Goal: Book appointment/travel/reservation

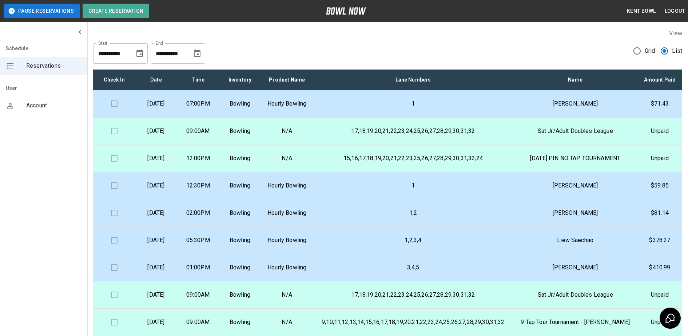
click at [167, 190] on p "[DATE]" at bounding box center [156, 185] width 30 height 9
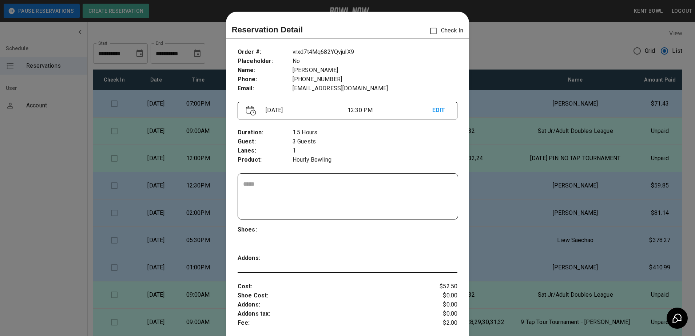
scroll to position [12, 0]
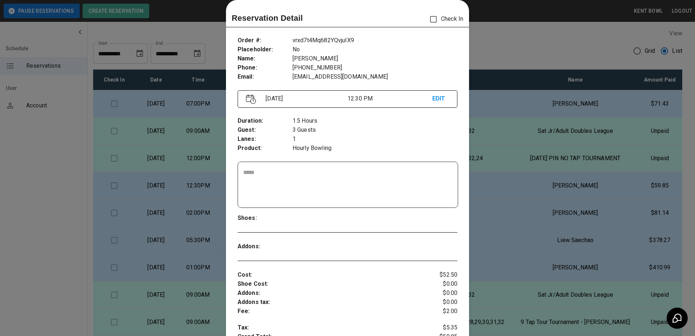
click at [31, 206] on div at bounding box center [347, 168] width 695 height 336
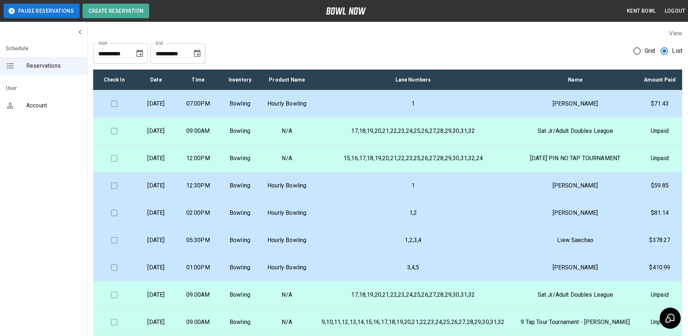
click at [166, 227] on td "[DATE]" at bounding box center [156, 212] width 42 height 27
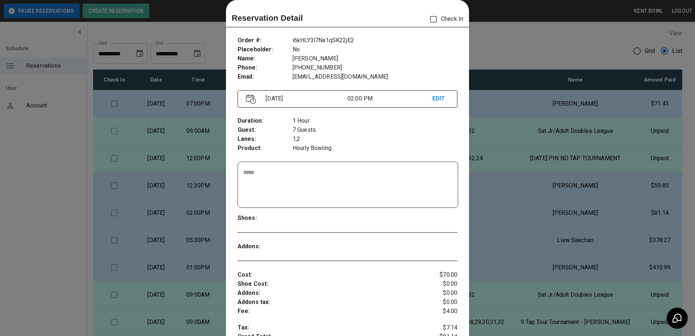
click at [21, 235] on div at bounding box center [347, 168] width 695 height 336
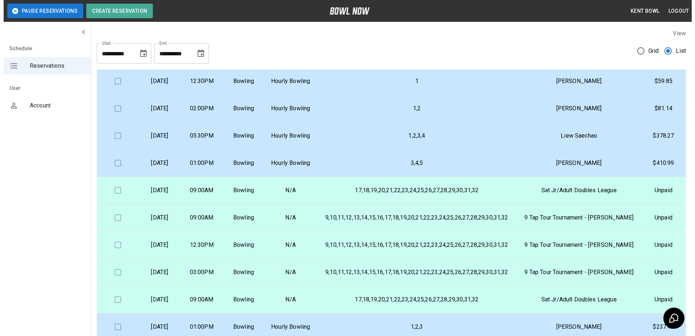
scroll to position [137, 0]
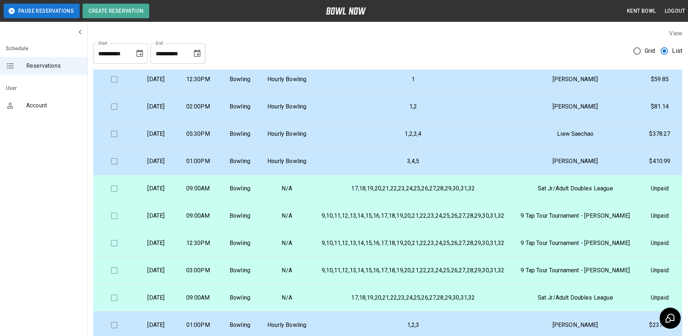
click at [171, 329] on p "[DATE]" at bounding box center [156, 324] width 30 height 9
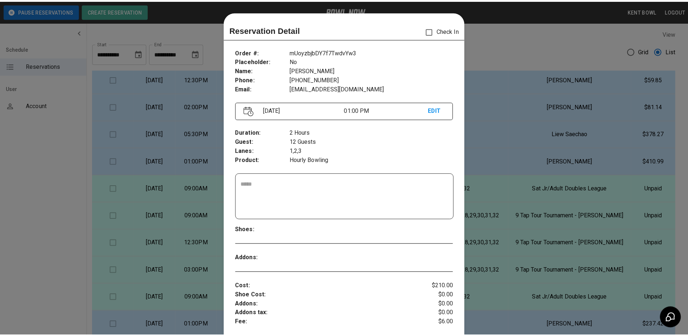
scroll to position [12, 0]
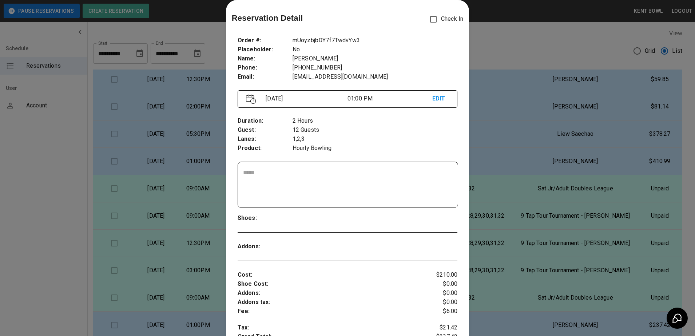
click at [37, 171] on div at bounding box center [347, 168] width 695 height 336
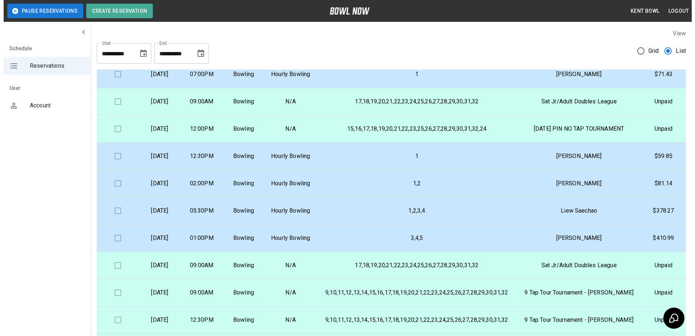
scroll to position [14, 0]
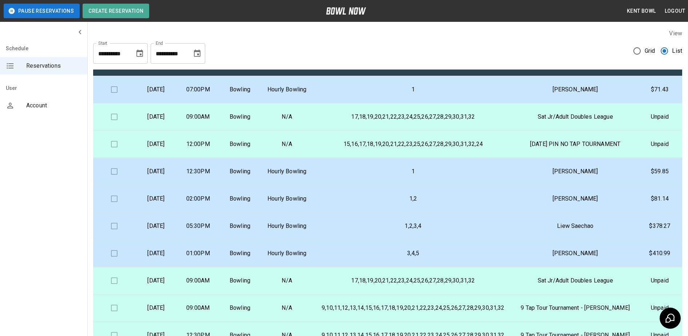
click at [219, 207] on td "02:00PM" at bounding box center [198, 198] width 42 height 27
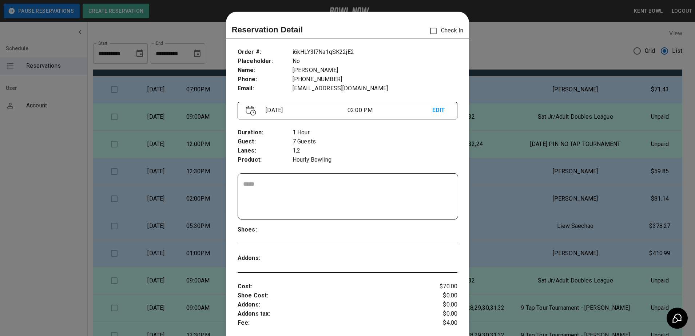
scroll to position [12, 0]
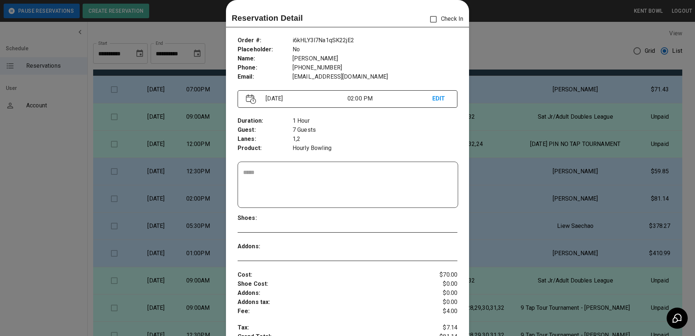
click at [35, 216] on div at bounding box center [347, 168] width 695 height 336
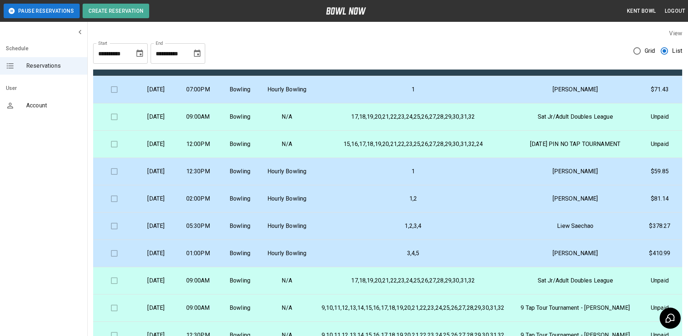
click at [158, 185] on td "[DATE]" at bounding box center [156, 171] width 42 height 27
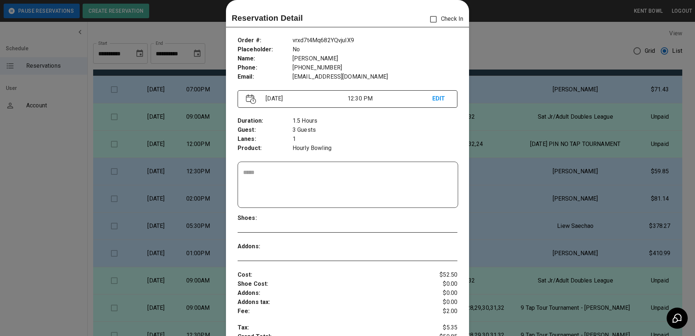
click at [44, 192] on div at bounding box center [347, 168] width 695 height 336
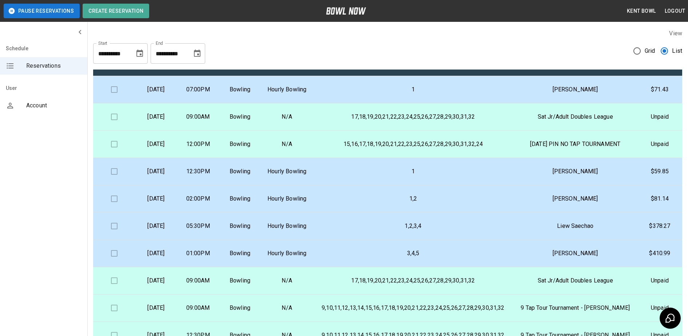
click at [163, 212] on td "[DATE]" at bounding box center [156, 198] width 42 height 27
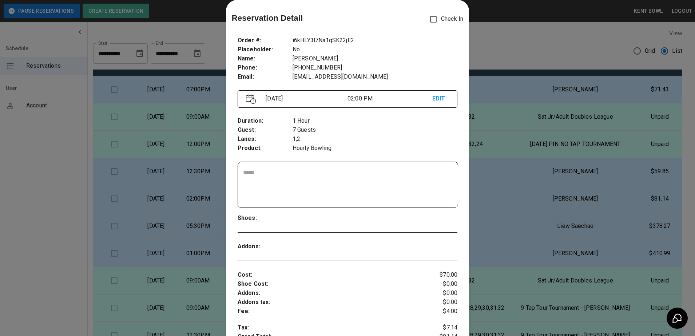
click at [33, 203] on div at bounding box center [347, 168] width 695 height 336
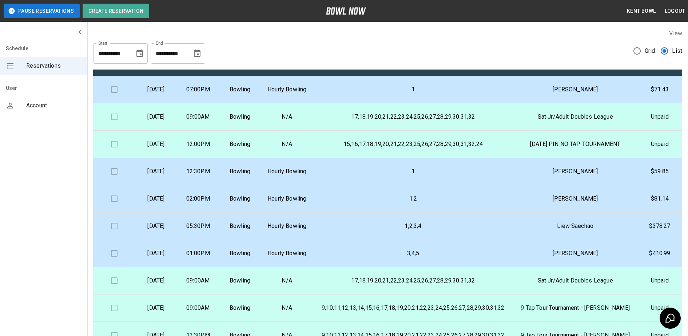
click at [177, 95] on td "[DATE]" at bounding box center [156, 89] width 42 height 27
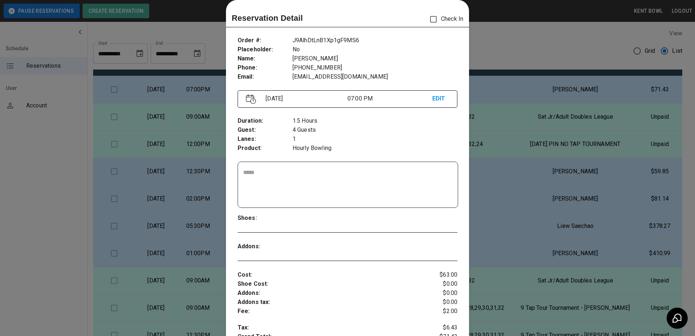
click at [54, 225] on div at bounding box center [347, 168] width 695 height 336
